Goal: Navigation & Orientation: Find specific page/section

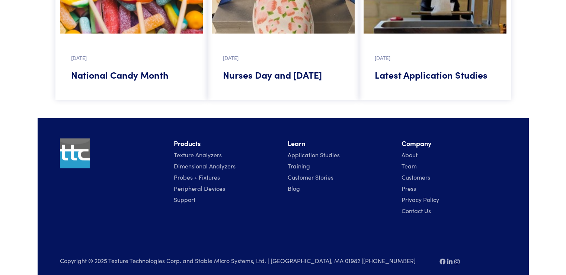
scroll to position [1036, 0]
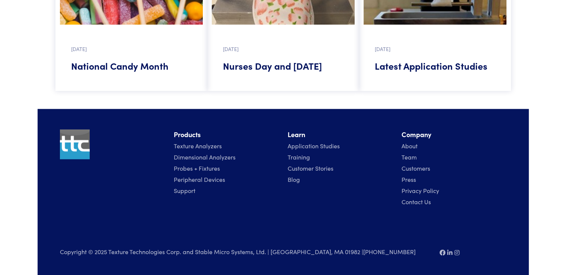
drag, startPoint x: 571, startPoint y: 51, endPoint x: 564, endPoint y: 261, distance: 210.4
click at [198, 143] on link "Texture Analyzers" at bounding box center [198, 145] width 48 height 8
